Goal: Task Accomplishment & Management: Complete application form

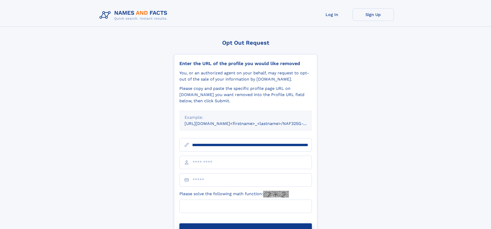
scroll to position [0, 54]
type input "**********"
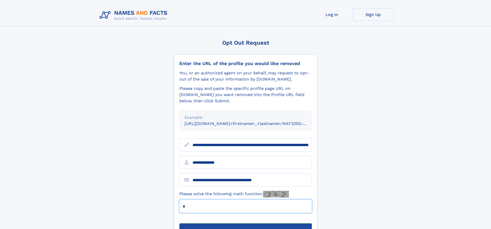
type input "*"
click at [245, 223] on button "Submit Opt Out Request" at bounding box center [245, 231] width 133 height 17
